Goal: Task Accomplishment & Management: Complete application form

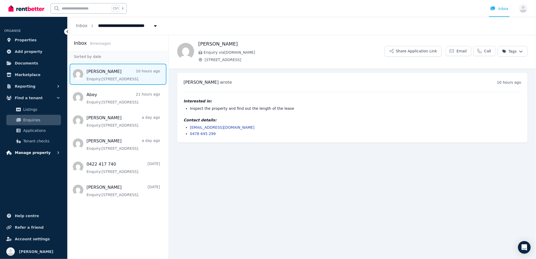
click at [51, 153] on button "Manage property" at bounding box center [33, 153] width 59 height 11
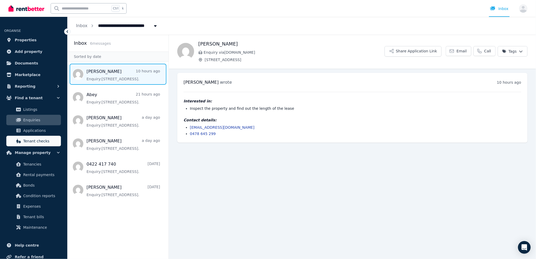
click at [36, 140] on span "Tenant checks" at bounding box center [41, 141] width 36 height 6
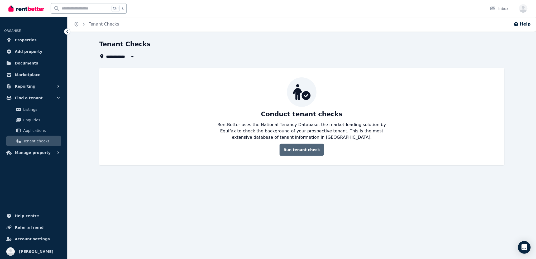
click at [298, 150] on link "Run tenant check" at bounding box center [302, 150] width 44 height 12
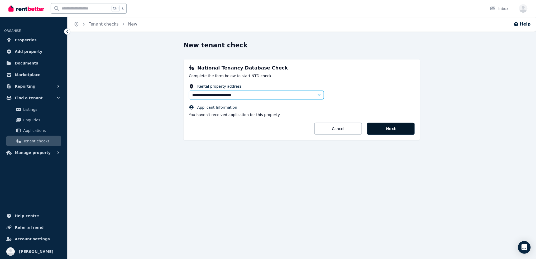
click at [383, 131] on button "Next" at bounding box center [390, 129] width 47 height 12
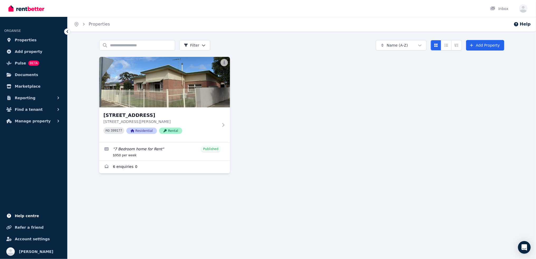
click at [15, 216] on span "Help centre" at bounding box center [27, 216] width 24 height 6
